Goal: Task Accomplishment & Management: Use online tool/utility

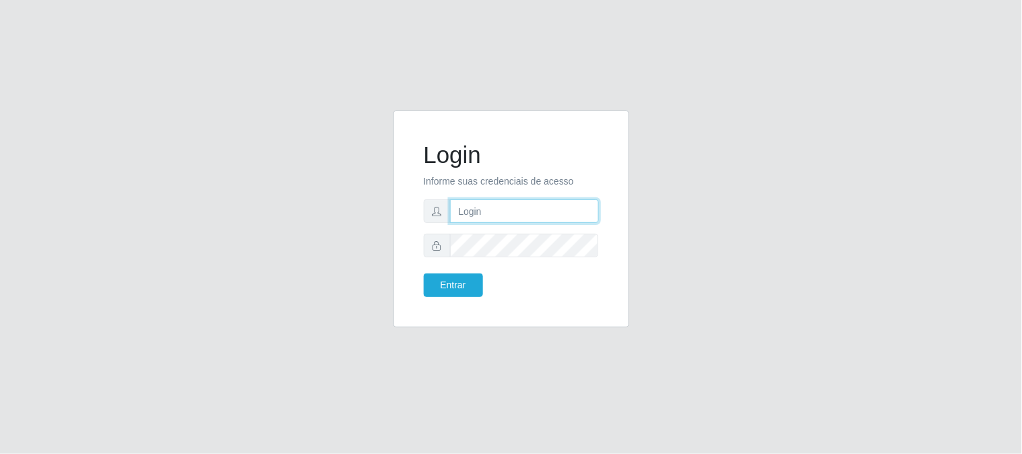
click at [488, 206] on input "text" at bounding box center [524, 211] width 149 height 24
type input "[EMAIL_ADDRESS][DOMAIN_NAME]"
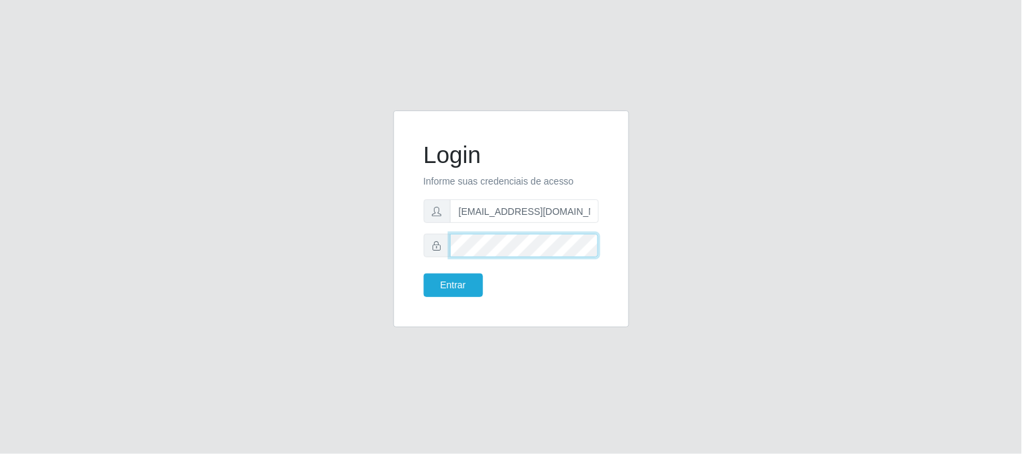
click at [424, 273] on button "Entrar" at bounding box center [453, 285] width 59 height 24
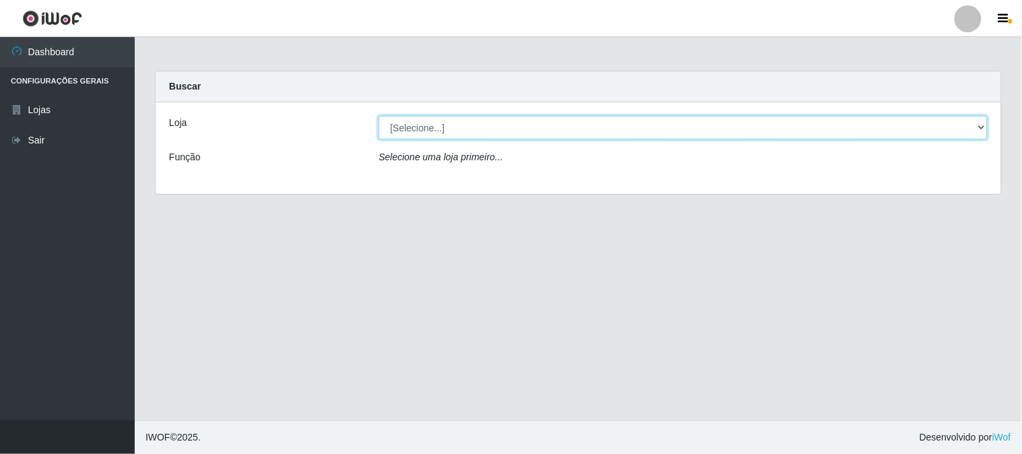
click at [495, 132] on select "[Selecione...] Queiroz Atacadão - [GEOGRAPHIC_DATA]" at bounding box center [683, 128] width 609 height 24
select select "464"
click at [379, 116] on select "[Selecione...] Queiroz Atacadão - [GEOGRAPHIC_DATA]" at bounding box center [683, 128] width 609 height 24
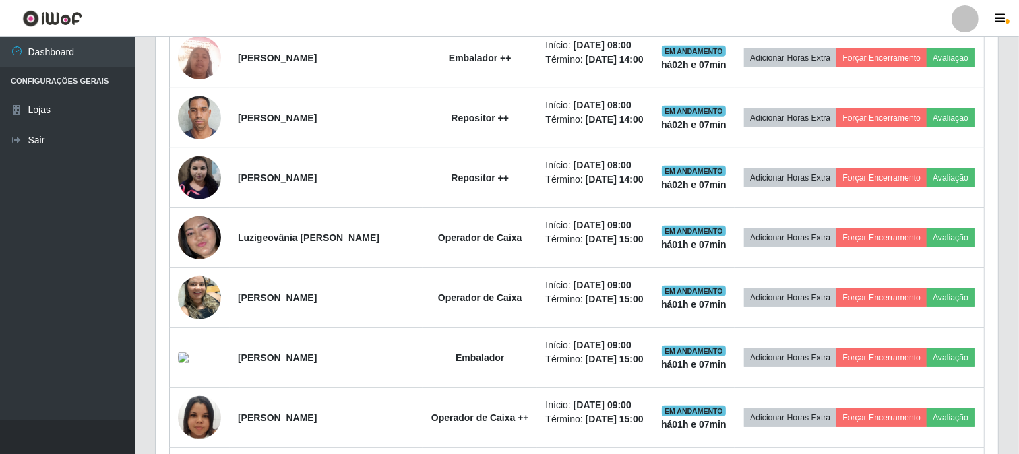
scroll to position [748, 0]
